Goal: Task Accomplishment & Management: Use online tool/utility

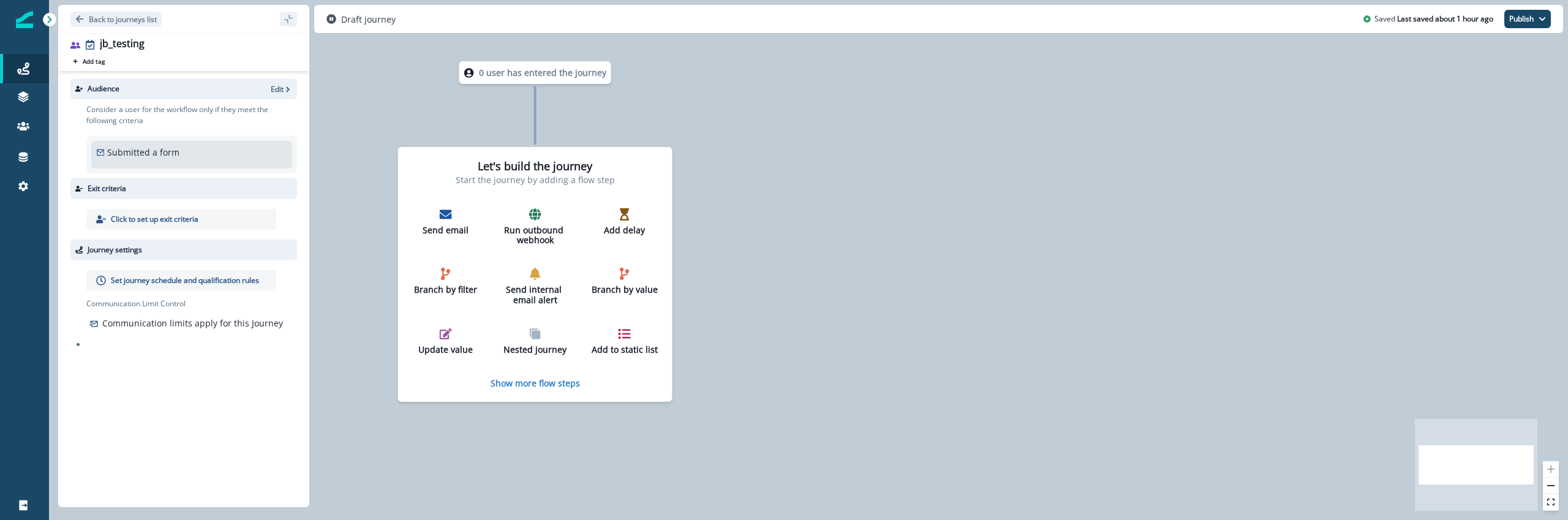
click at [28, 23] on img at bounding box center [25, 20] width 17 height 17
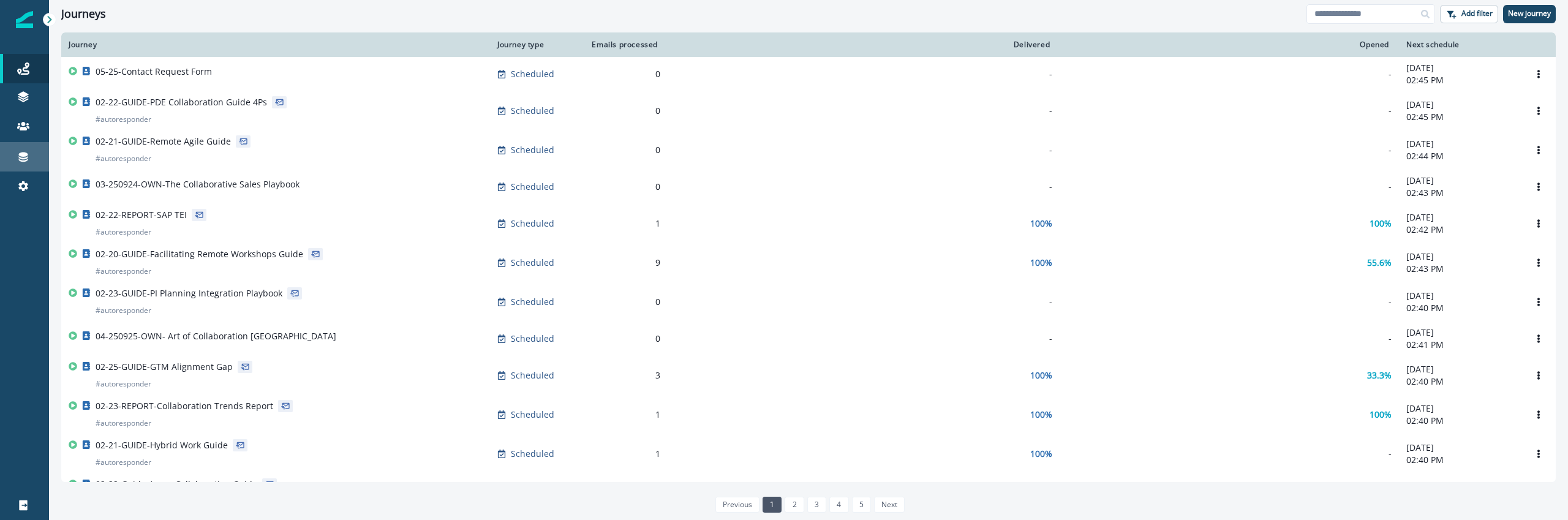
click at [33, 155] on div "Connections" at bounding box center [24, 157] width 39 height 15
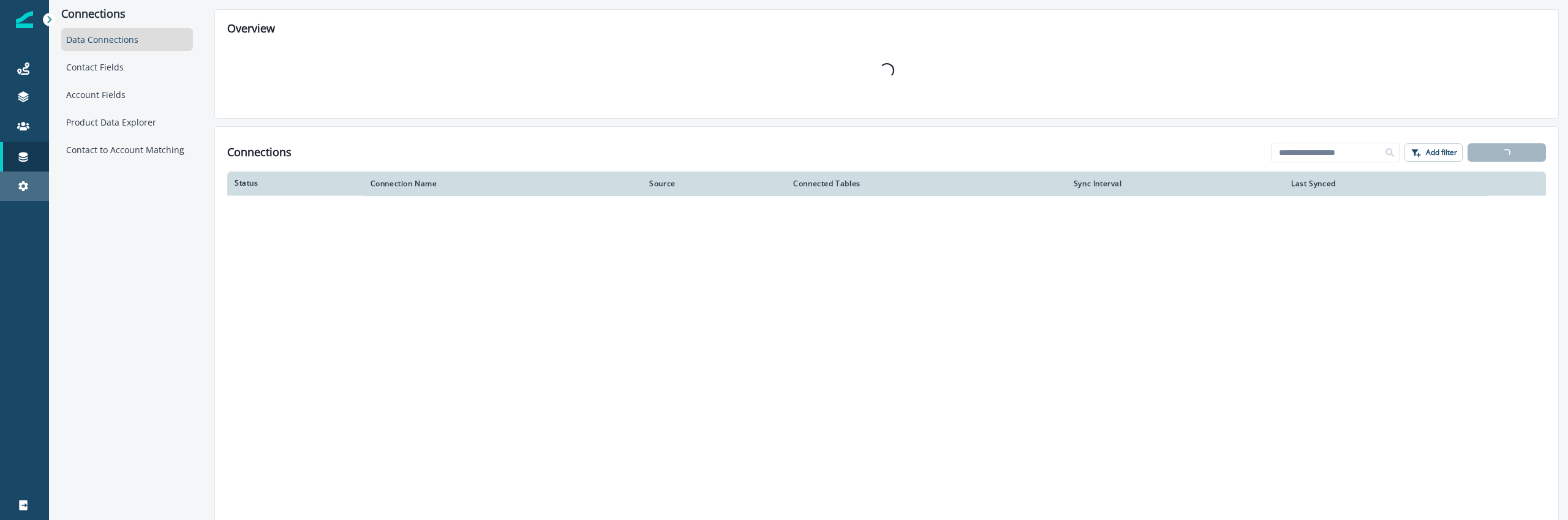
click at [28, 174] on link "Settings" at bounding box center [25, 186] width 49 height 29
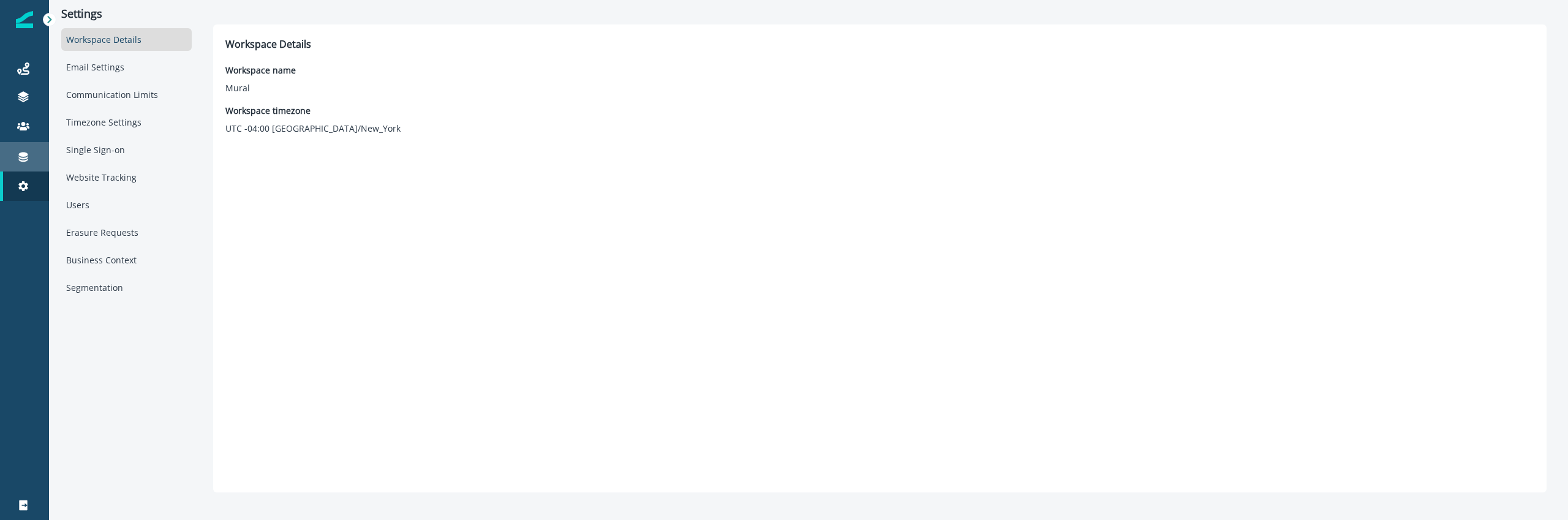
click at [27, 166] on link "Connections" at bounding box center [25, 157] width 49 height 29
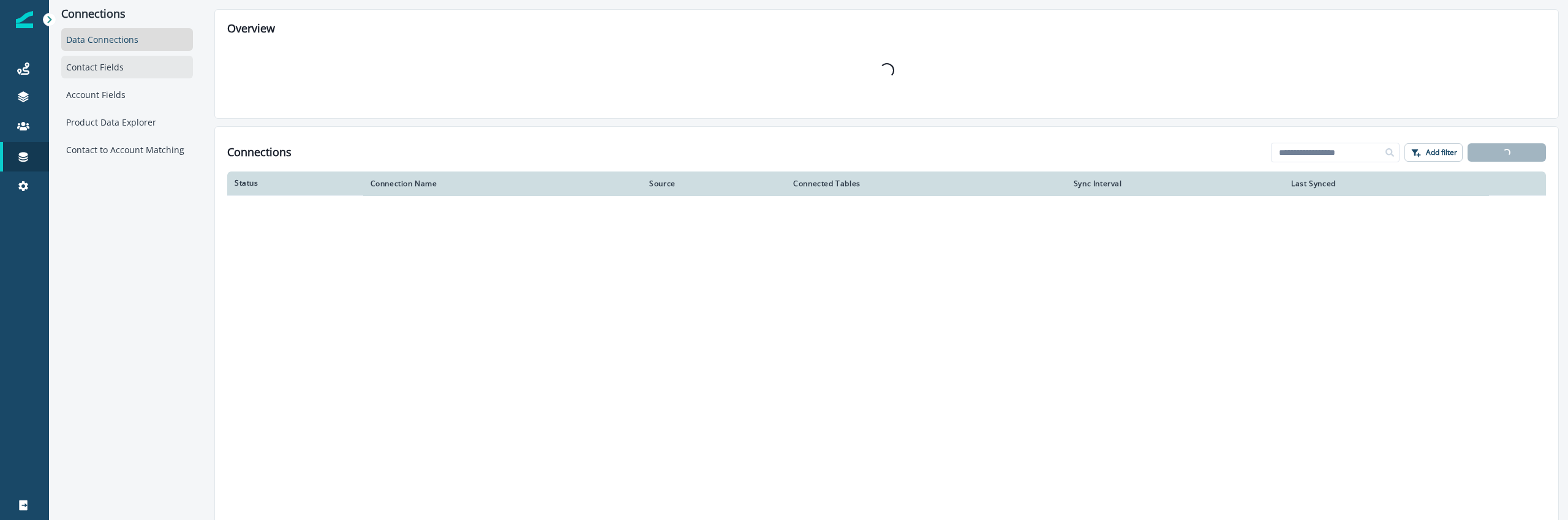
click at [103, 63] on div "Contact Fields" at bounding box center [127, 67] width 132 height 23
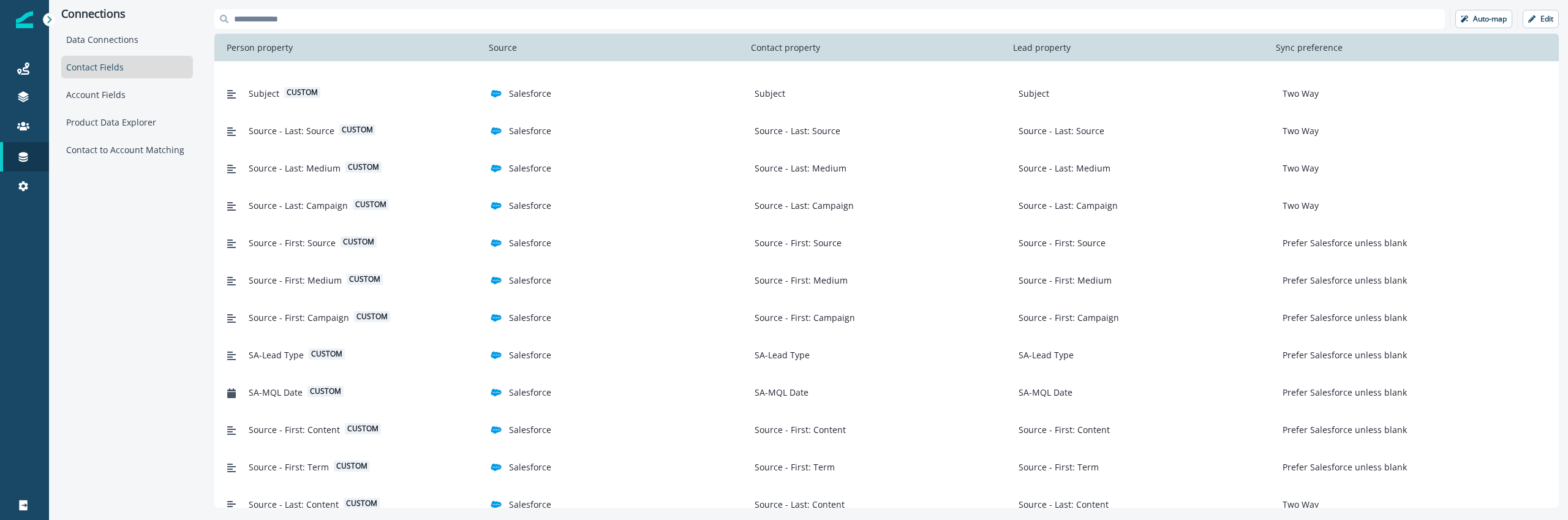
scroll to position [1082, 0]
click at [103, 275] on div "Connections Data Connections Contact Fields Account Fields Product Data Explore…" at bounding box center [127, 258] width 156 height 517
click at [27, 101] on icon at bounding box center [23, 96] width 12 height 12
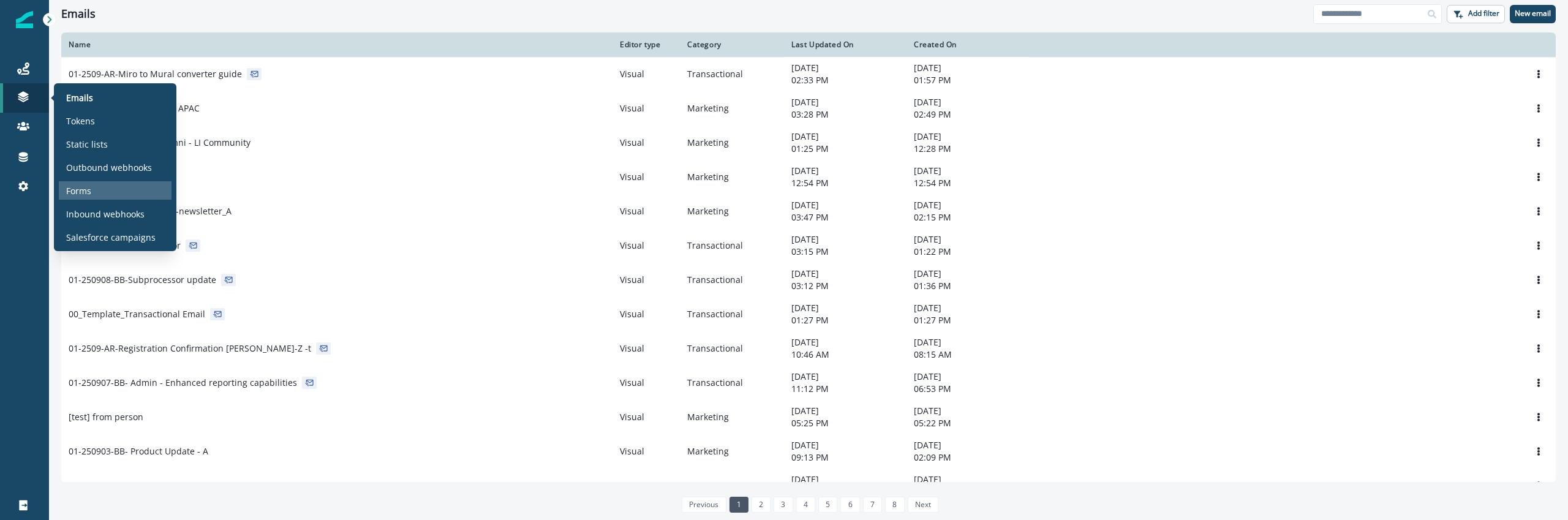
click at [96, 196] on div "Forms" at bounding box center [114, 191] width 112 height 19
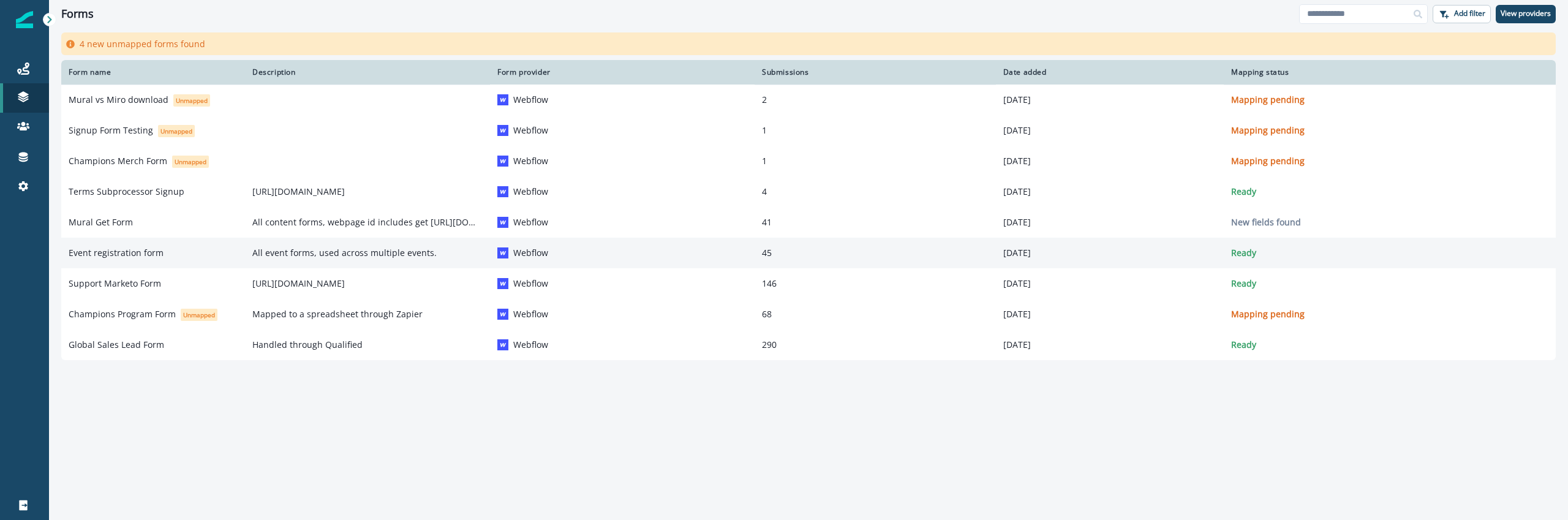
click at [233, 259] on td "Event registration form" at bounding box center [153, 253] width 184 height 31
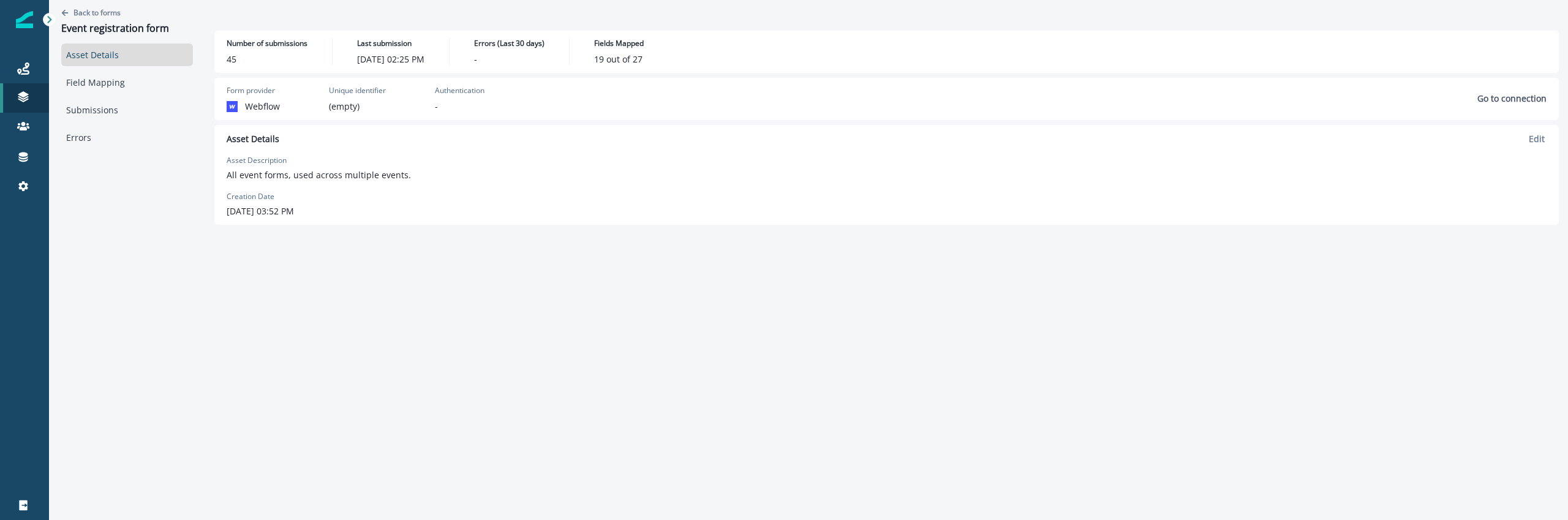
click at [118, 97] on div "Asset Details Field Mapping Submissions Errors" at bounding box center [127, 96] width 132 height 105
click at [118, 101] on link "Submissions" at bounding box center [127, 110] width 132 height 23
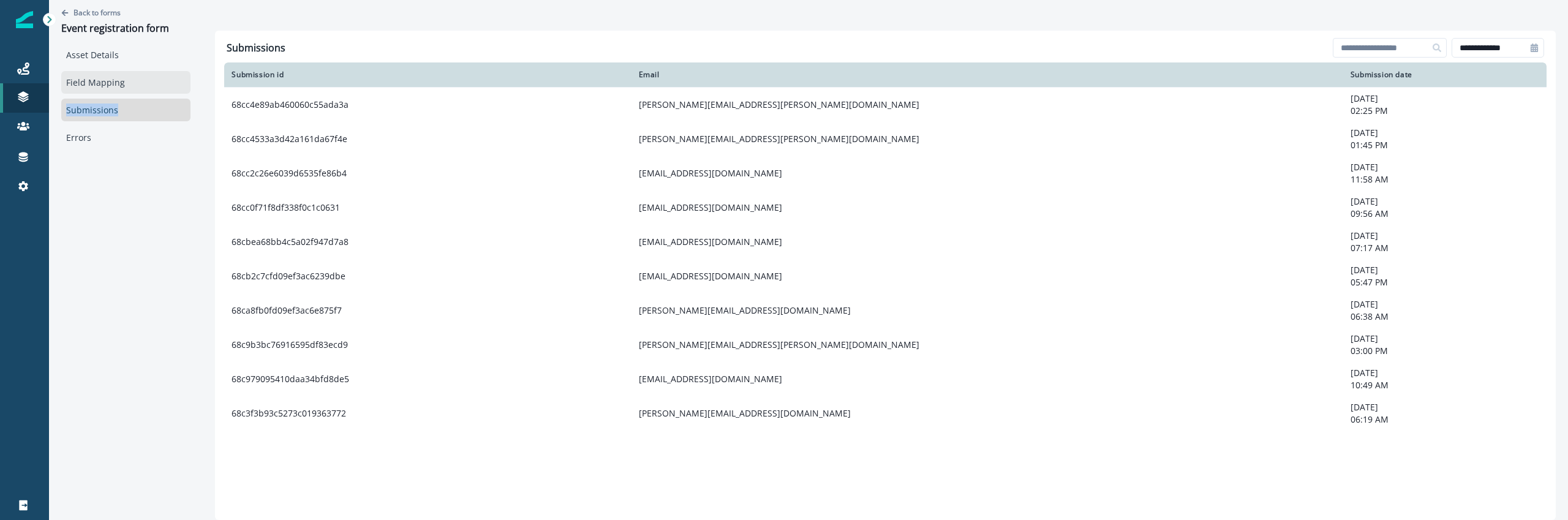
click at [120, 86] on link "Field Mapping" at bounding box center [126, 82] width 129 height 23
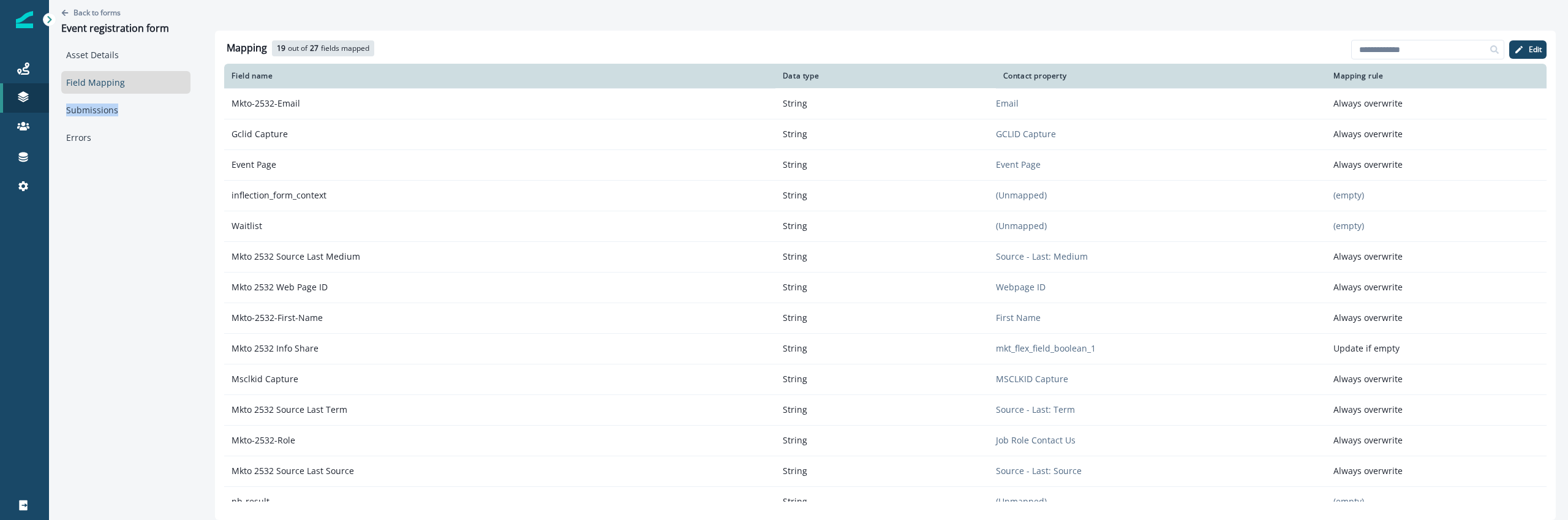
scroll to position [414, 0]
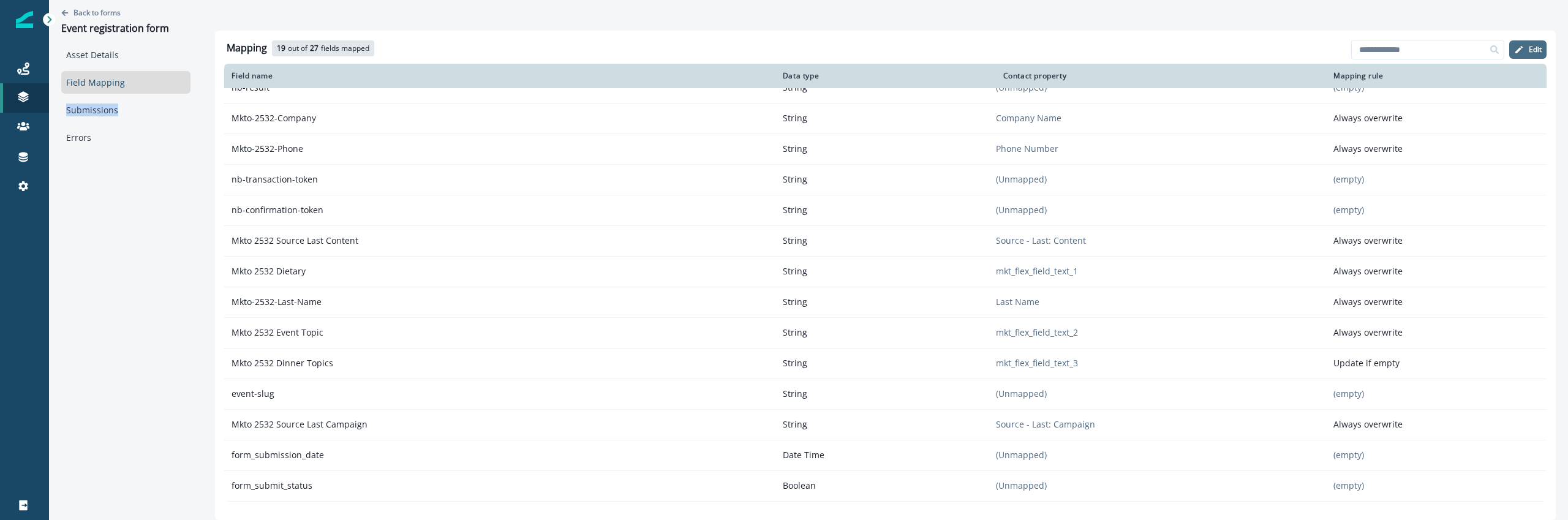
click at [1536, 54] on p "Edit" at bounding box center [1535, 49] width 13 height 9
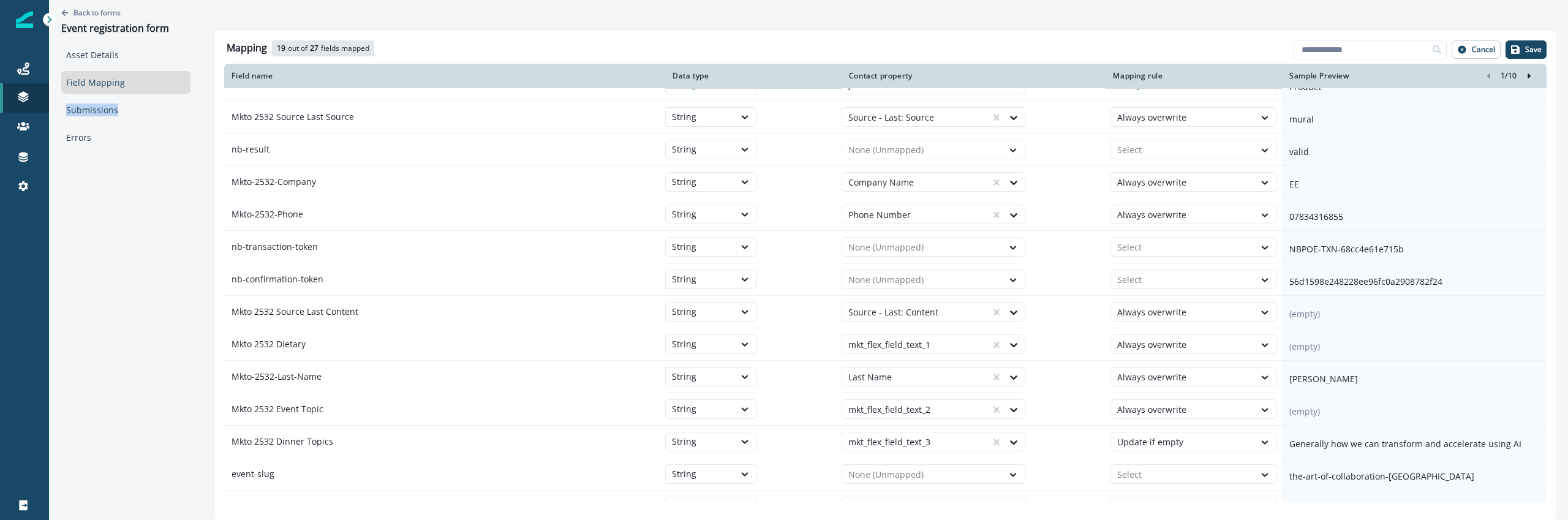
scroll to position [473, 0]
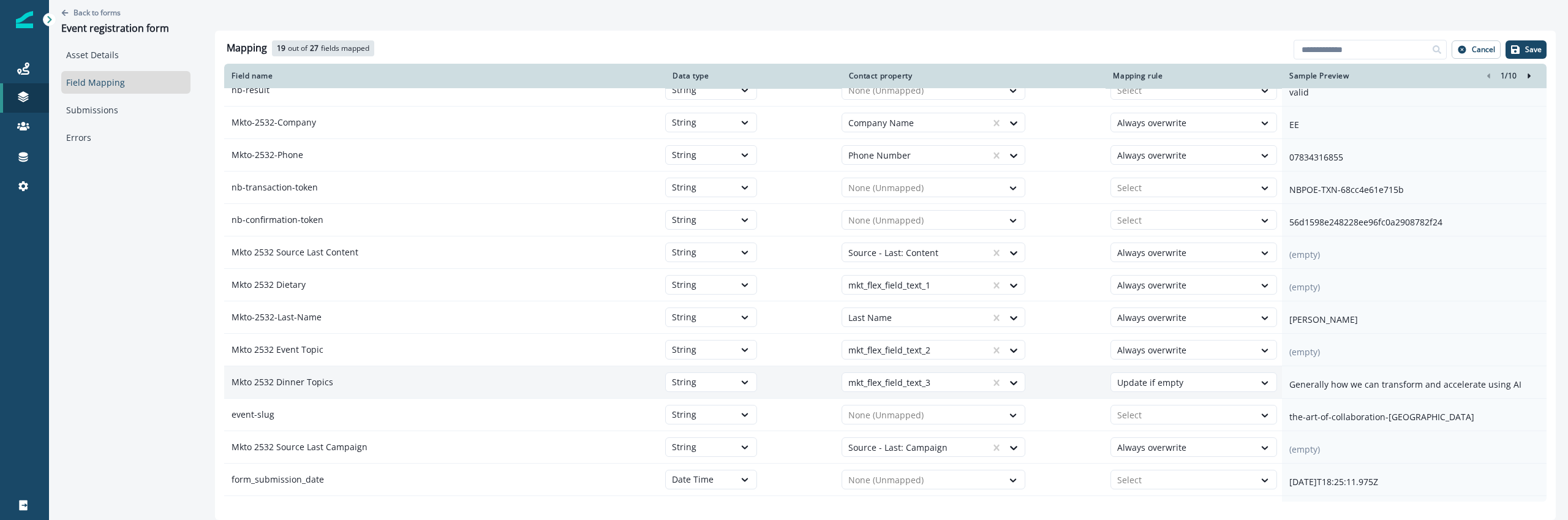
click at [478, 367] on td "Mkto 2532 Dinner Topics" at bounding box center [444, 382] width 441 height 33
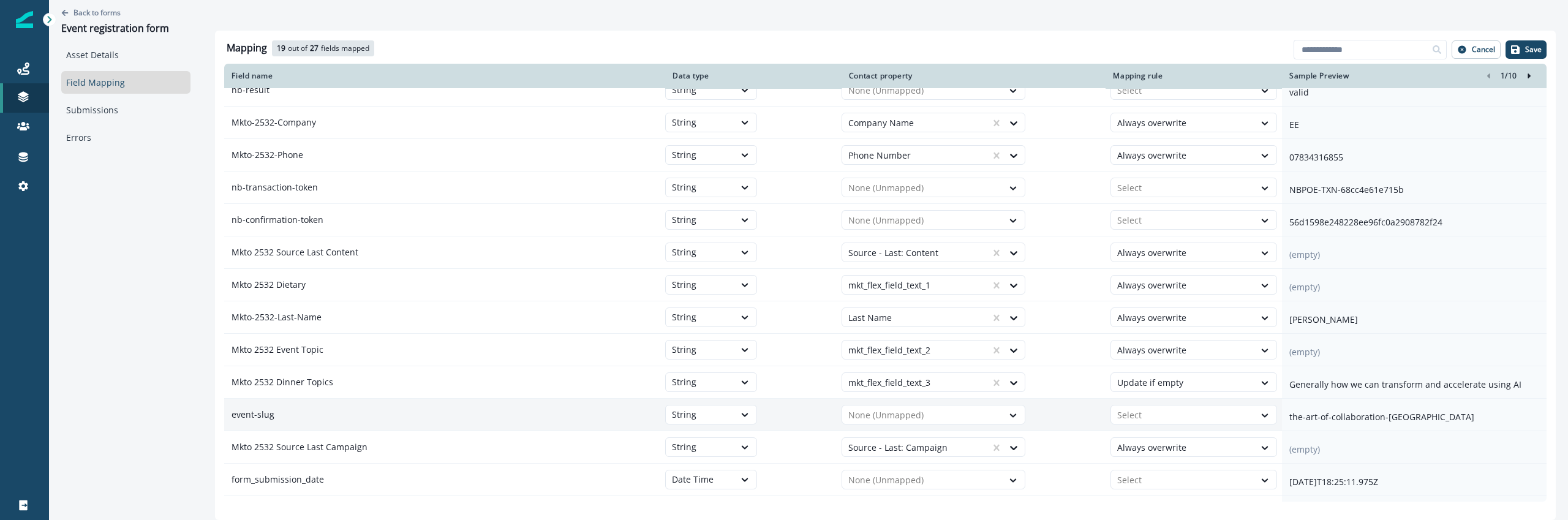
click at [880, 402] on td "None (Unmapped)" at bounding box center [974, 414] width 265 height 33
click at [877, 406] on div "None (Unmapped)" at bounding box center [922, 415] width 160 height 19
type input "***"
click at [1473, 43] on button "Cancel" at bounding box center [1476, 50] width 49 height 19
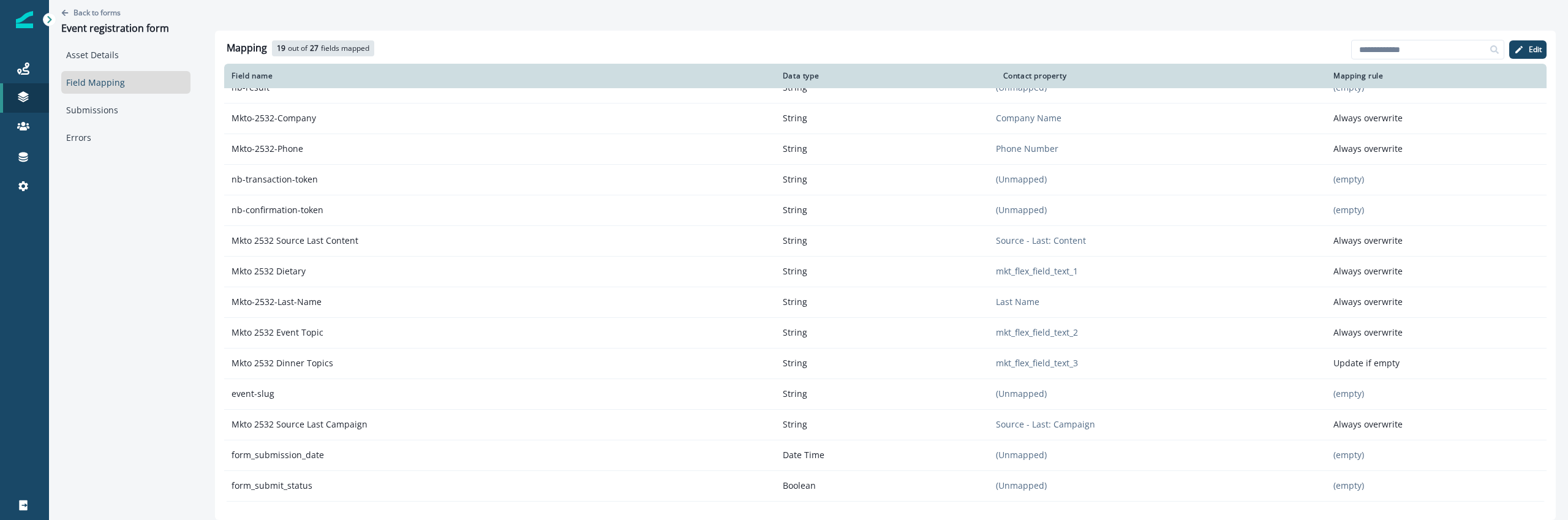
scroll to position [414, 0]
